Goal: Navigation & Orientation: Find specific page/section

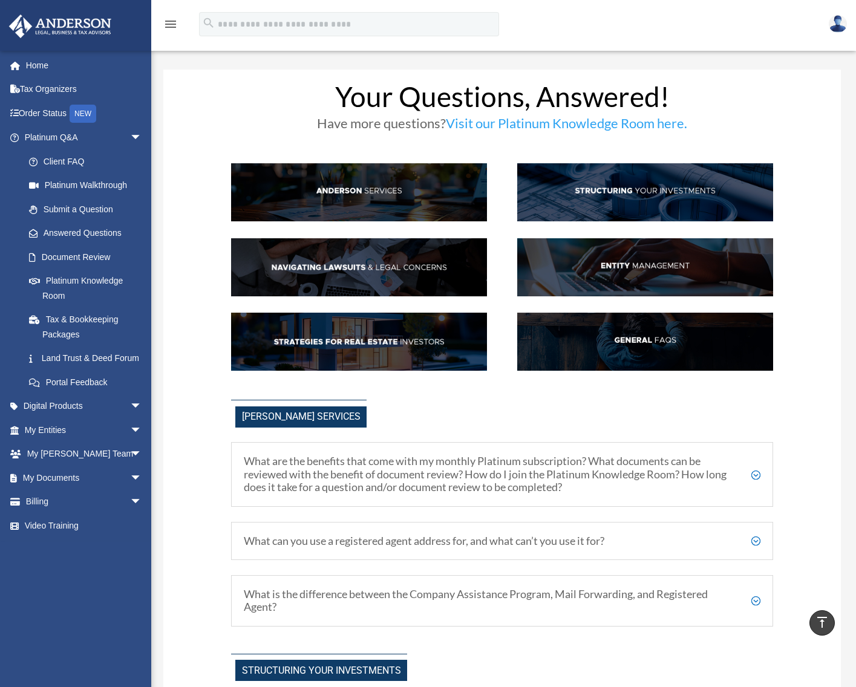
scroll to position [1330, 0]
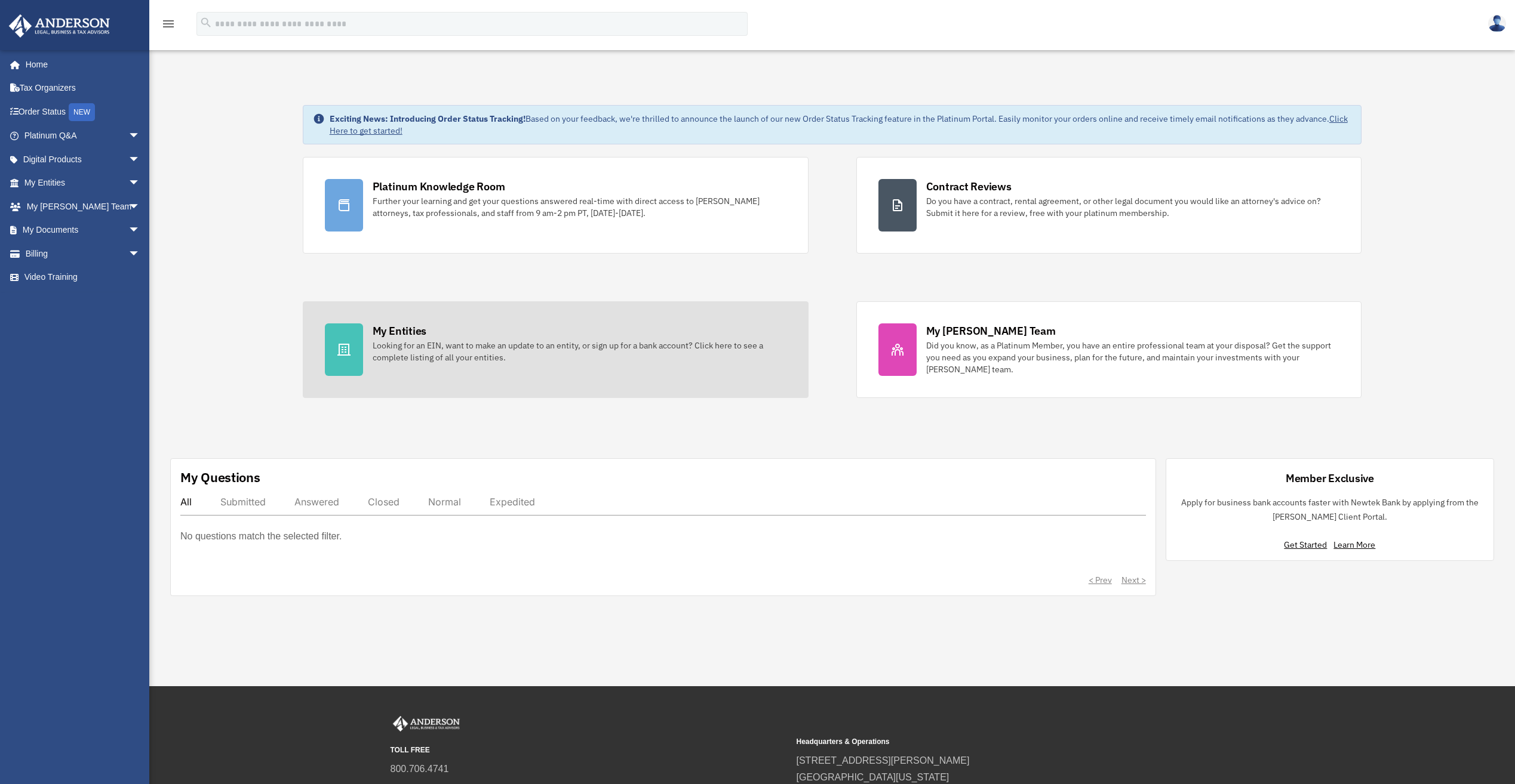
click at [387, 326] on div "My Entities" at bounding box center [399, 331] width 53 height 15
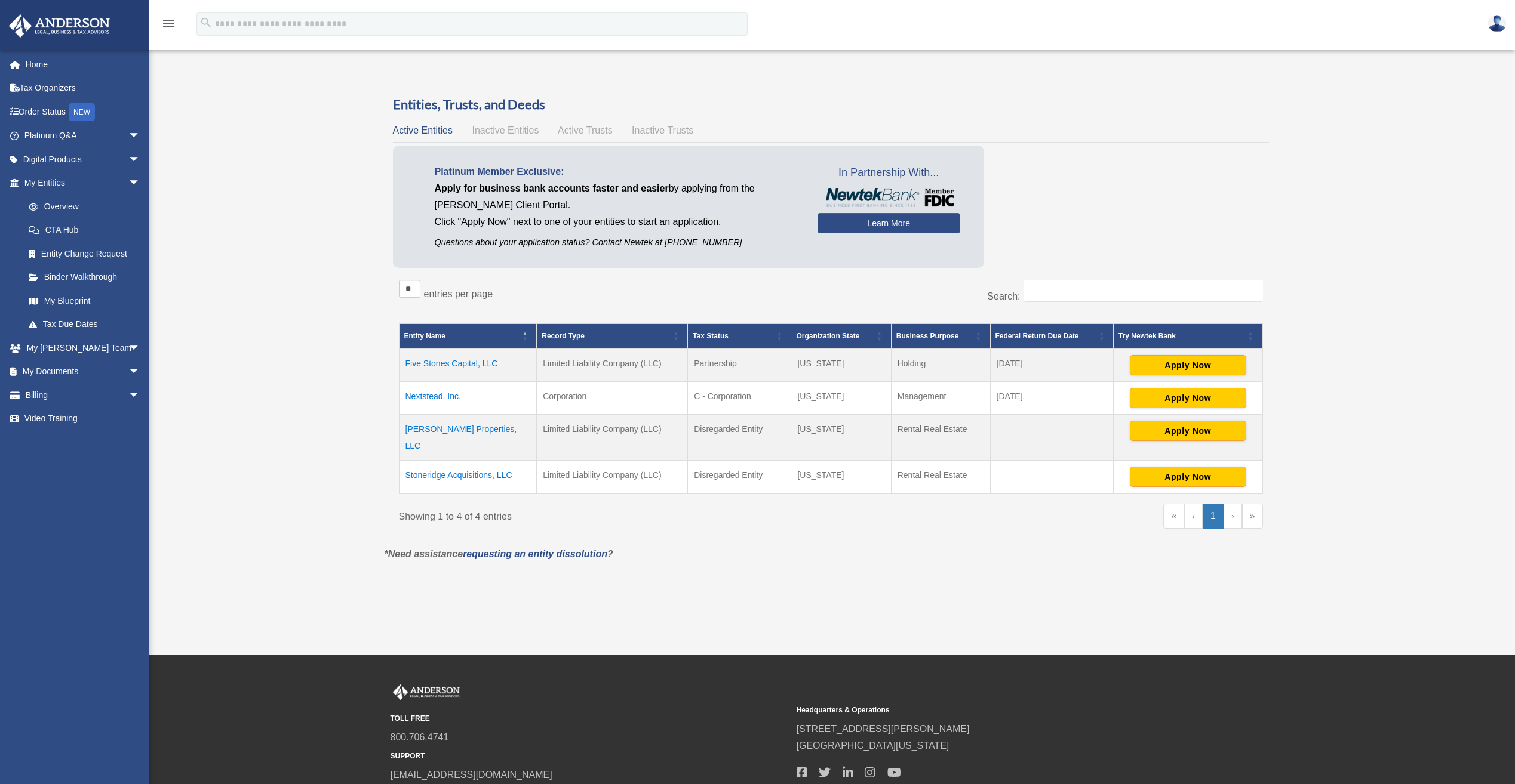
click at [444, 426] on td "Scott Lane Properties, LLC" at bounding box center [468, 437] width 138 height 46
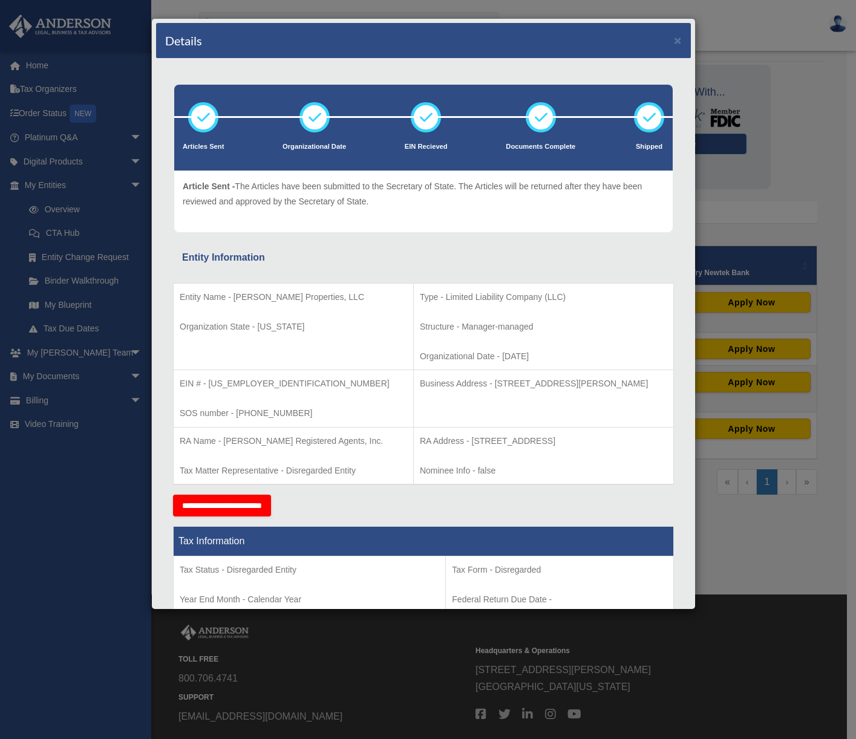
click at [747, 223] on div "Details × Articles Sent Organizational Date" at bounding box center [428, 369] width 856 height 739
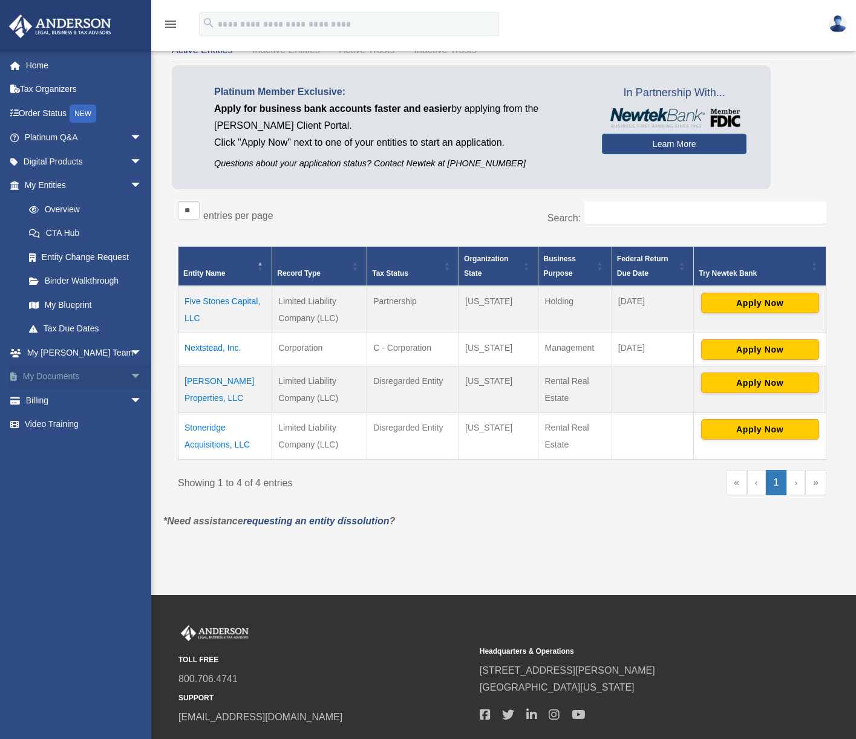
click at [130, 375] on span "arrow_drop_down" at bounding box center [142, 377] width 24 height 25
click at [77, 401] on link "Box" at bounding box center [88, 400] width 143 height 24
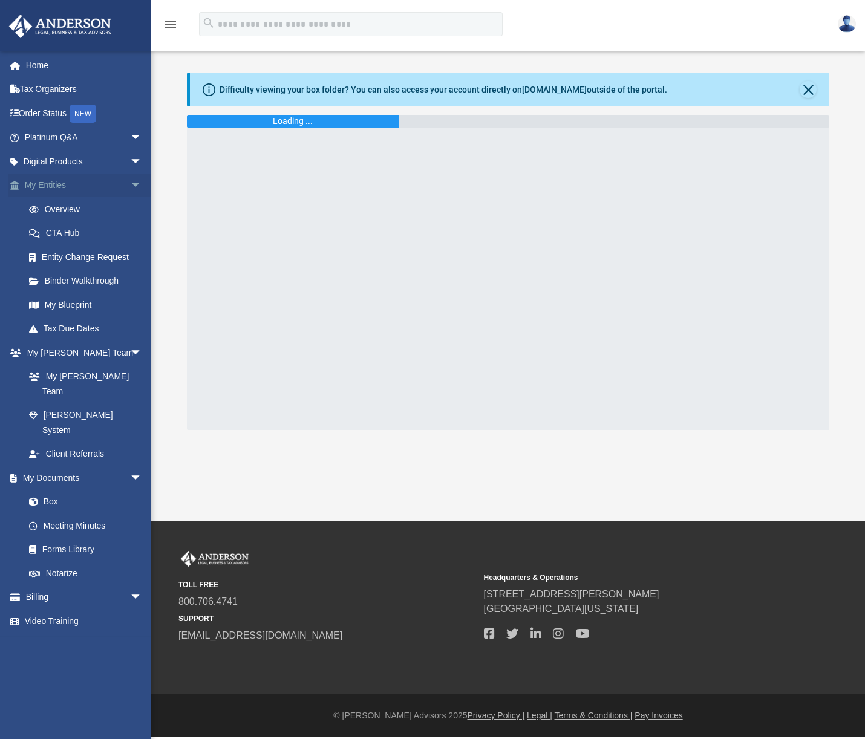
click at [130, 186] on span "arrow_drop_down" at bounding box center [142, 186] width 24 height 25
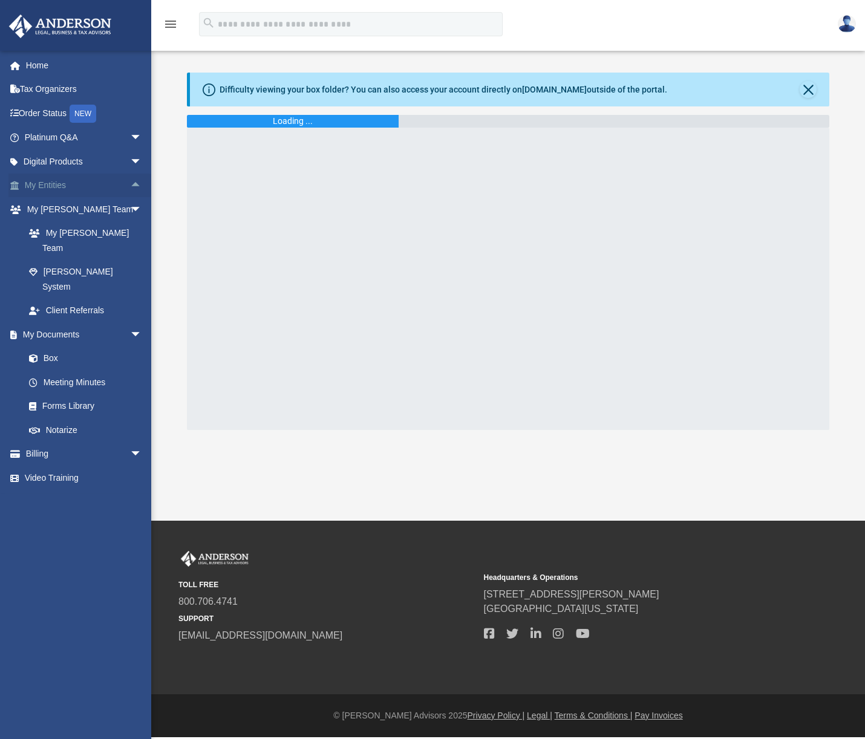
click at [130, 186] on span "arrow_drop_up" at bounding box center [142, 186] width 24 height 25
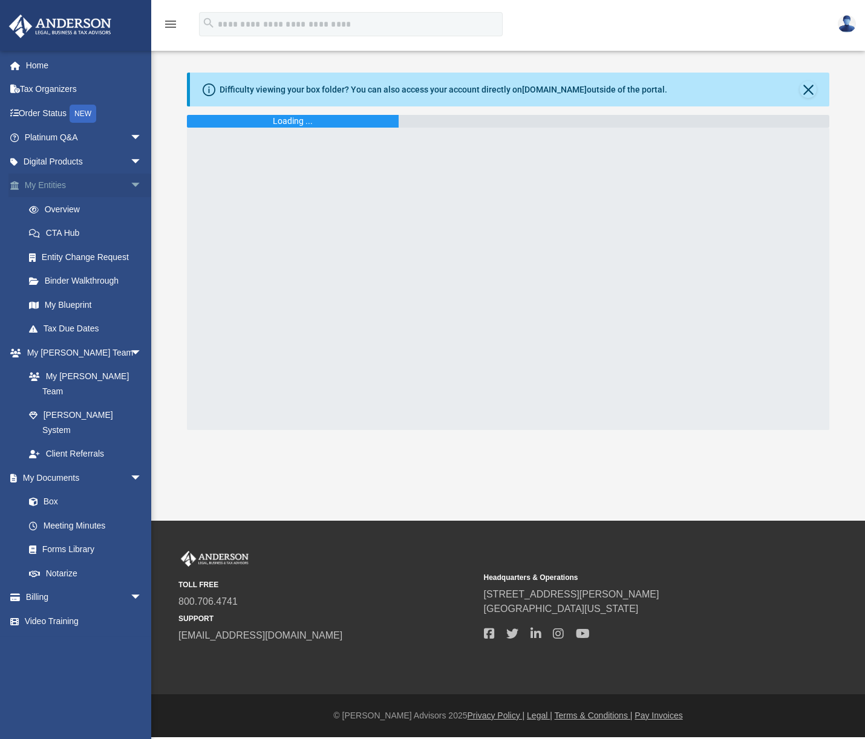
click at [62, 189] on link "My Entities arrow_drop_down" at bounding box center [84, 186] width 152 height 24
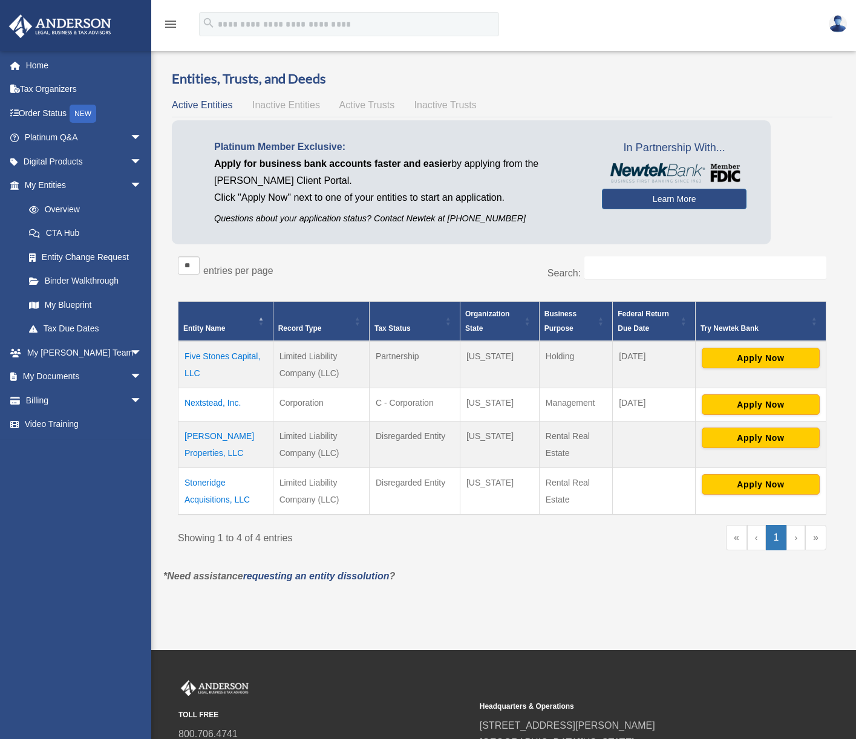
click at [212, 440] on td "[PERSON_NAME] Properties, LLC" at bounding box center [225, 444] width 95 height 47
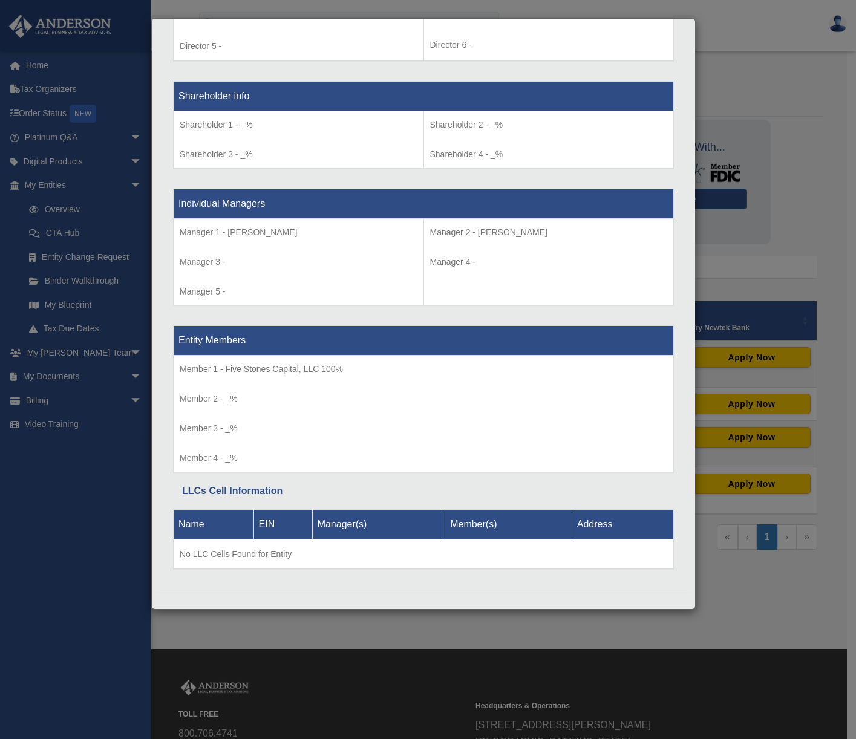
scroll to position [974, 0]
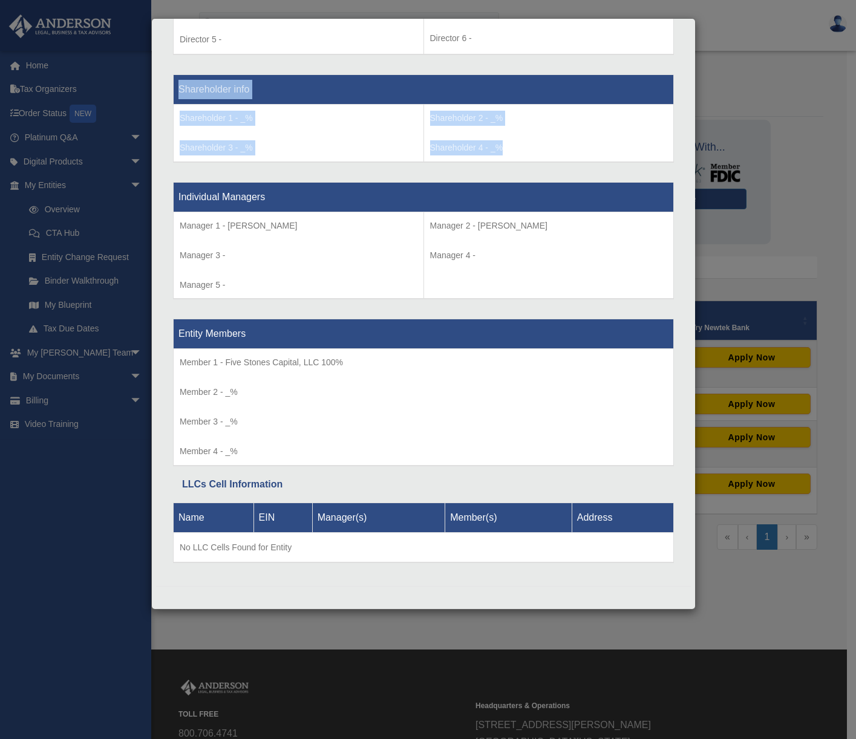
click at [109, 173] on div "Details × Articles Sent Organizational Date" at bounding box center [428, 369] width 856 height 739
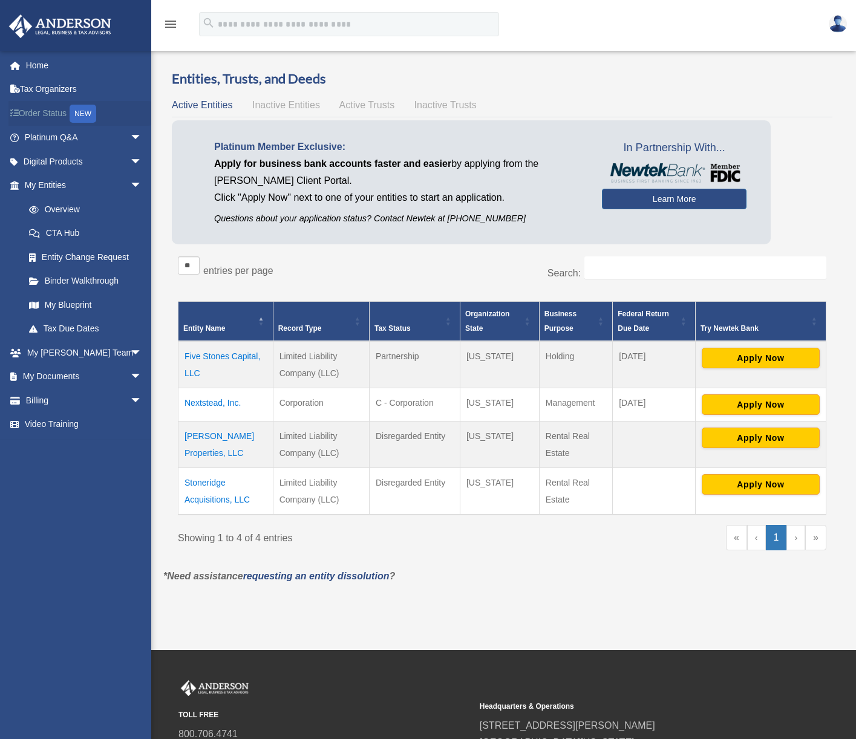
drag, startPoint x: 109, startPoint y: 173, endPoint x: 51, endPoint y: 119, distance: 79.6
click at [51, 119] on link "Order Status NEW" at bounding box center [84, 113] width 152 height 25
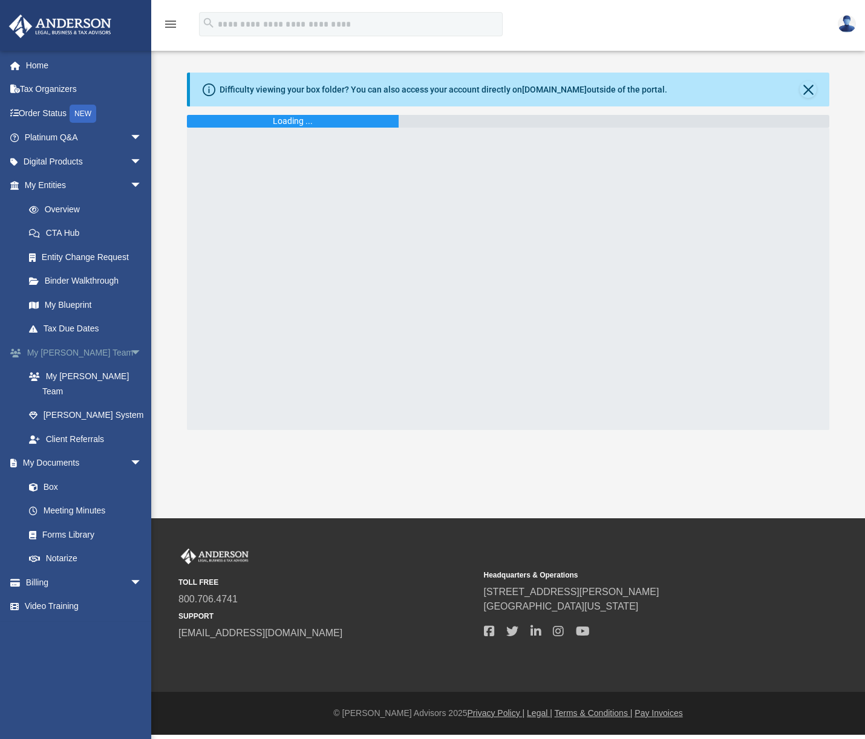
click at [130, 357] on span "arrow_drop_down" at bounding box center [142, 352] width 24 height 25
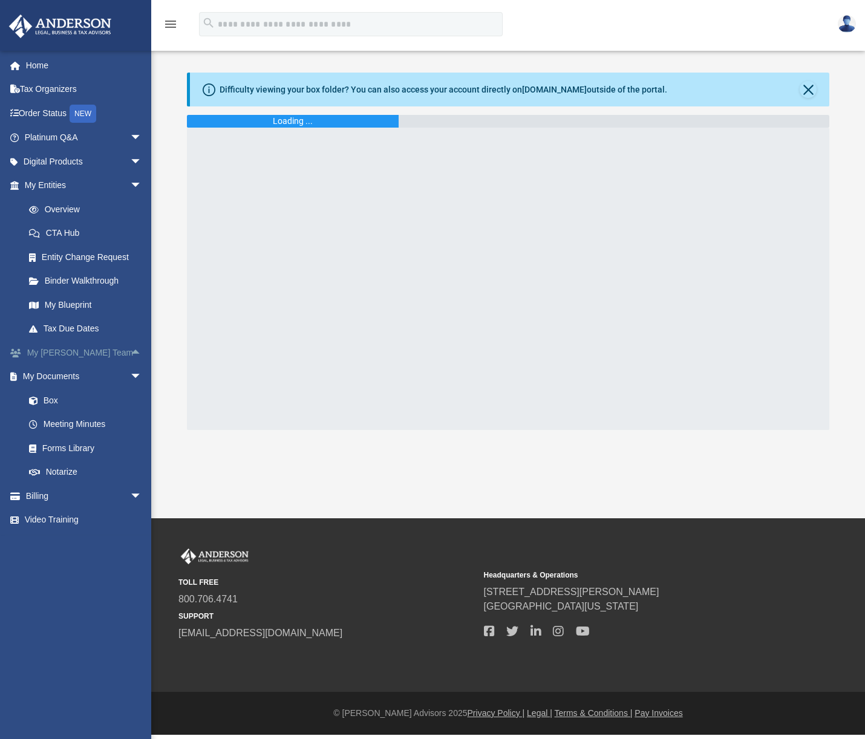
click at [130, 357] on span "arrow_drop_up" at bounding box center [142, 352] width 24 height 25
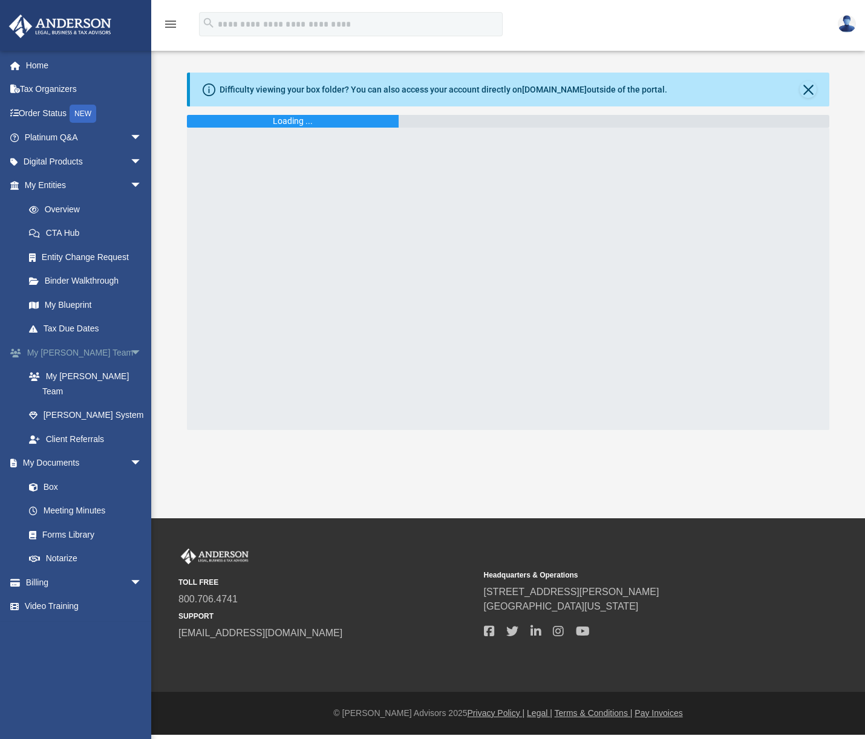
click at [132, 348] on span "arrow_drop_down" at bounding box center [142, 352] width 24 height 25
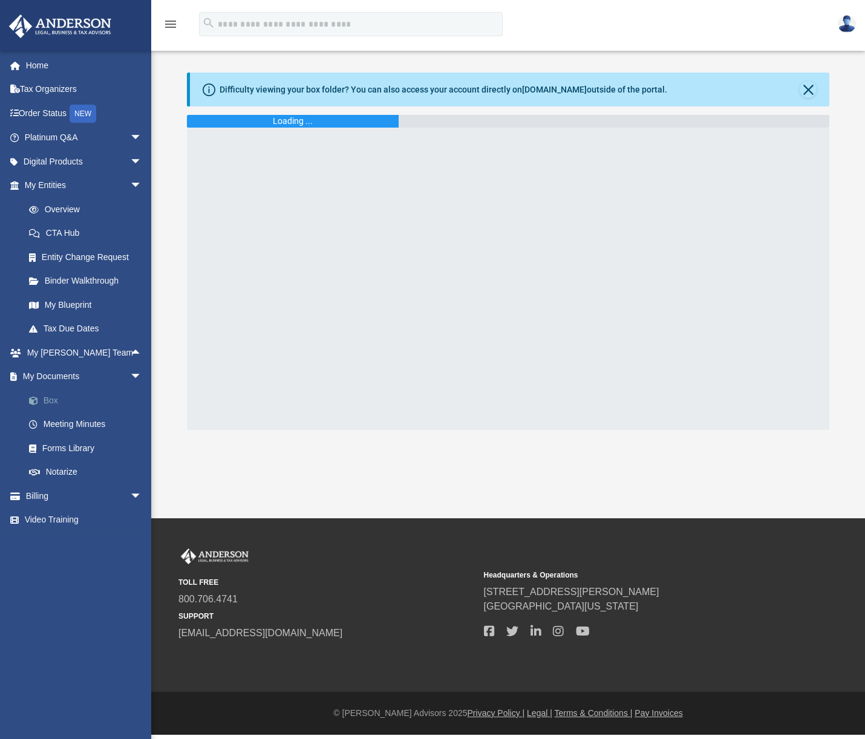
click at [47, 405] on link "Box" at bounding box center [88, 400] width 143 height 24
click at [60, 206] on link "Overview" at bounding box center [88, 209] width 143 height 24
click at [65, 213] on link "Overview" at bounding box center [88, 209] width 143 height 24
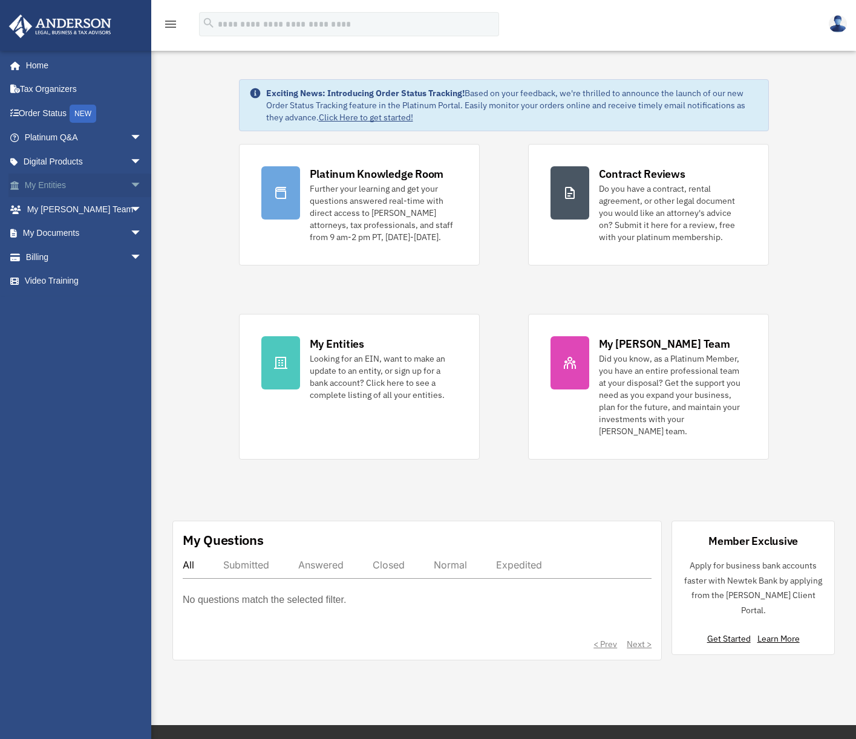
click at [130, 184] on span "arrow_drop_down" at bounding box center [142, 186] width 24 height 25
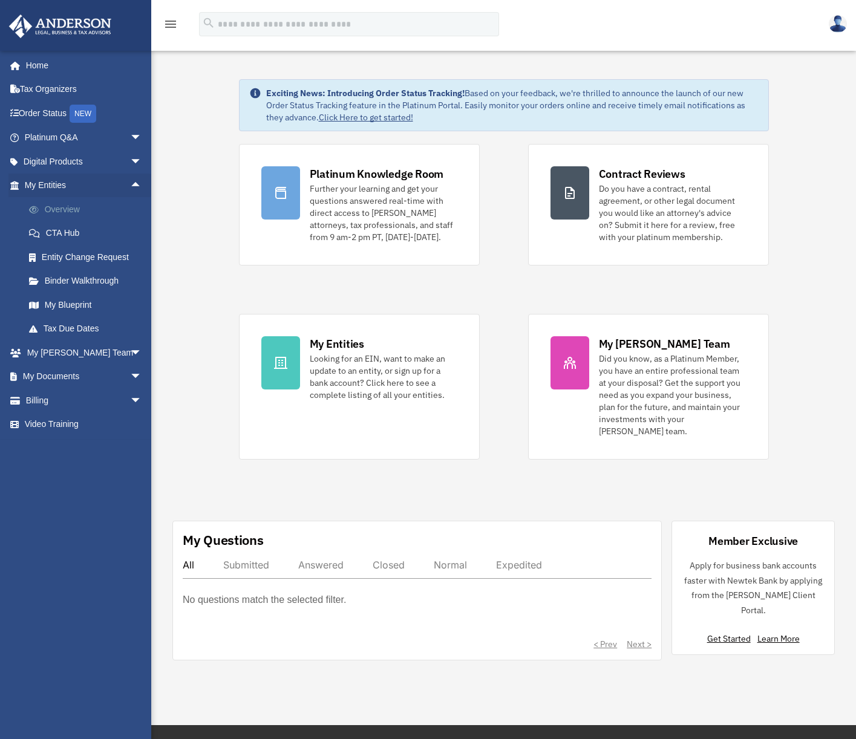
click at [68, 207] on link "Overview" at bounding box center [88, 209] width 143 height 24
click at [130, 369] on span "arrow_drop_down" at bounding box center [142, 377] width 24 height 25
click at [58, 403] on link "Box" at bounding box center [88, 400] width 143 height 24
